Goal: Find specific page/section: Find specific page/section

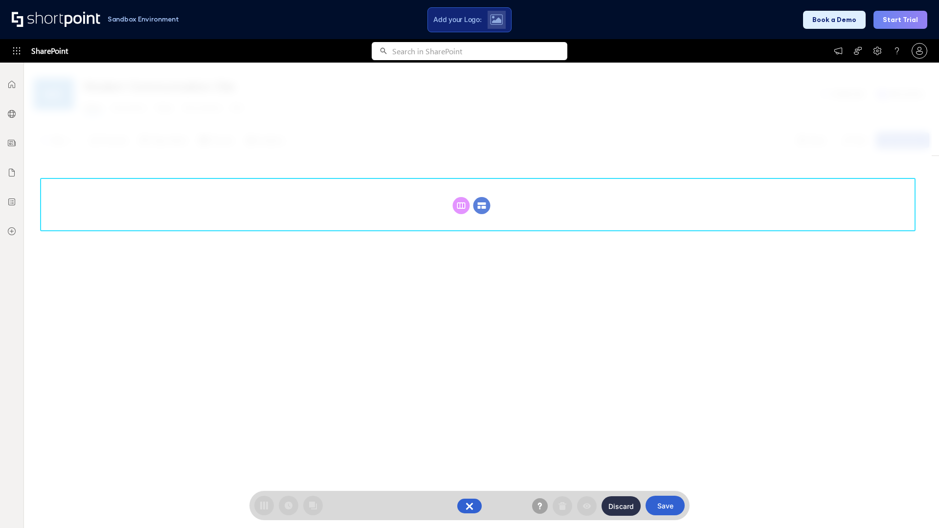
scroll to position [134, 0]
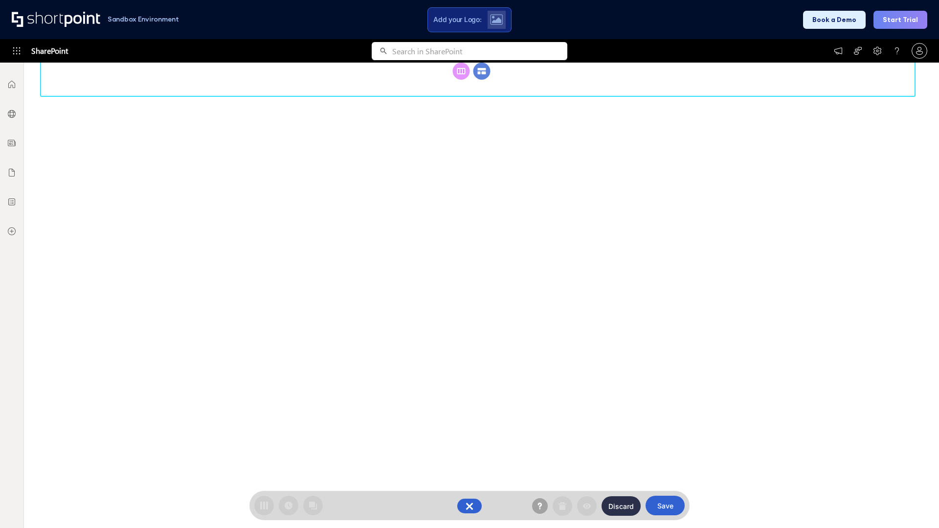
click at [482, 80] on circle at bounding box center [481, 71] width 17 height 17
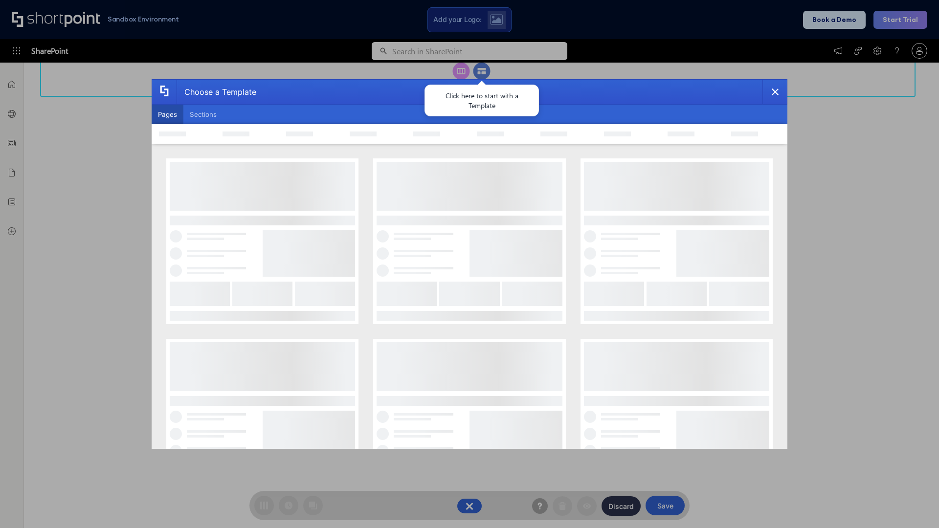
scroll to position [0, 0]
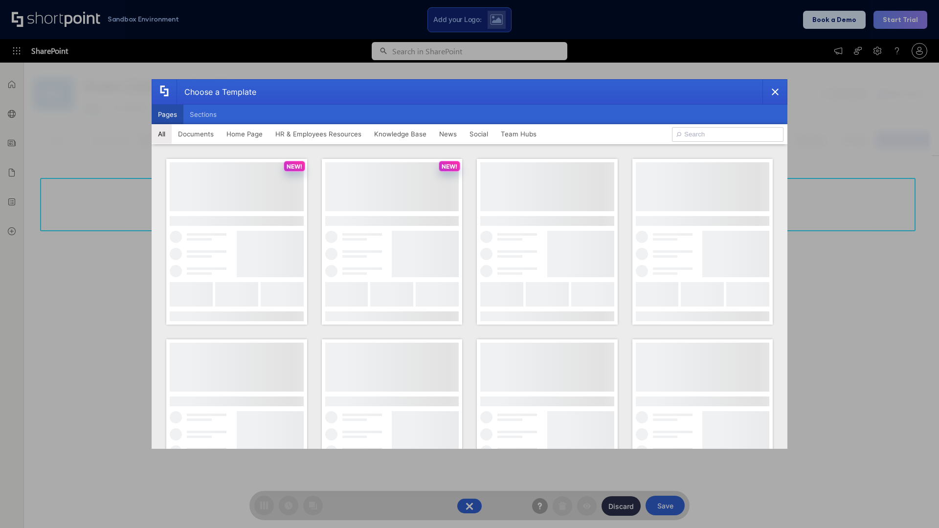
click at [167, 114] on button "Pages" at bounding box center [168, 115] width 32 height 20
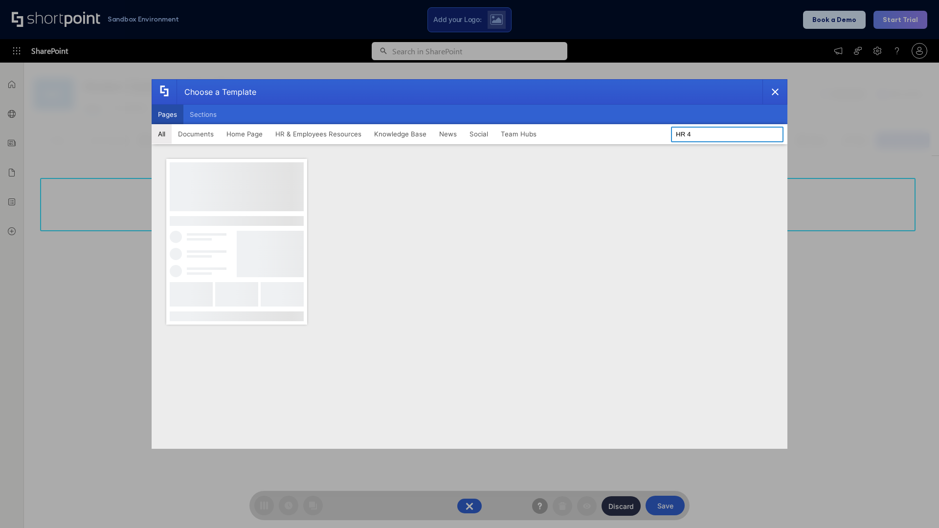
type input "HR 4"
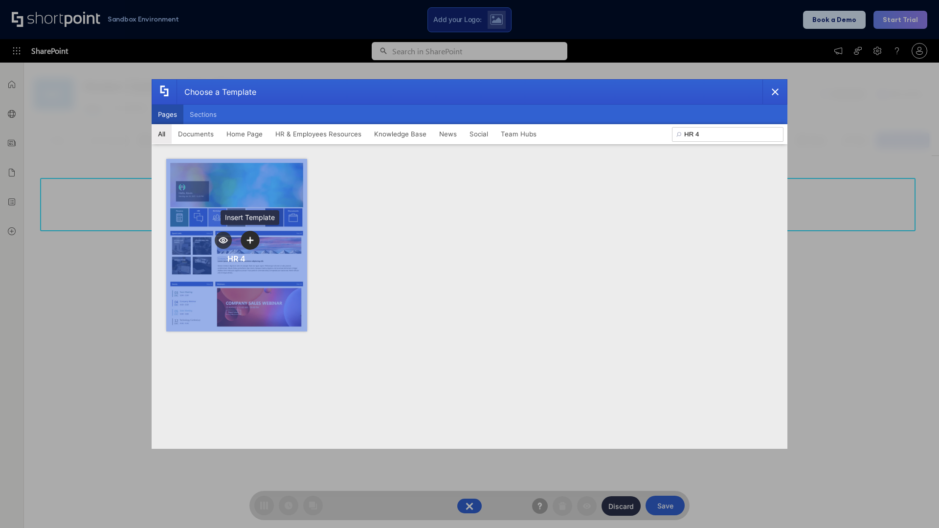
click at [250, 240] on icon "template selector" at bounding box center [249, 240] width 7 height 7
